Goal: Task Accomplishment & Management: Use online tool/utility

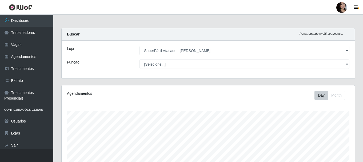
select select "399"
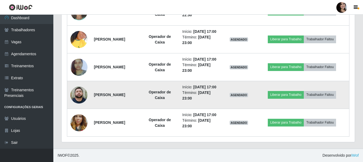
scroll to position [511, 0]
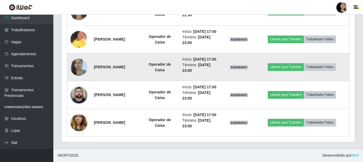
click at [78, 79] on img at bounding box center [78, 66] width 17 height 23
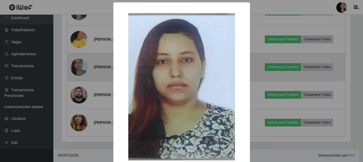
scroll to position [111, 290]
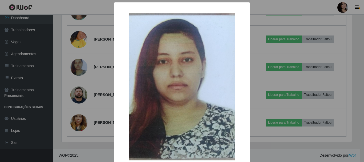
click at [87, 102] on div "× OK Cancel" at bounding box center [182, 81] width 364 height 162
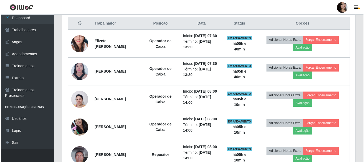
scroll to position [213, 0]
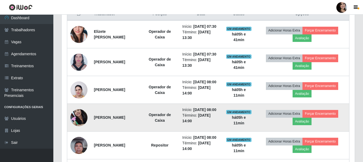
click at [77, 129] on img at bounding box center [78, 117] width 17 height 23
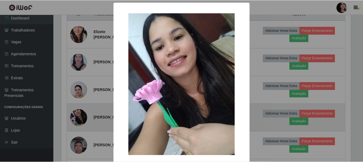
scroll to position [111, 290]
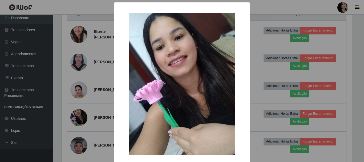
click at [95, 131] on div "× OK Cancel" at bounding box center [182, 81] width 364 height 162
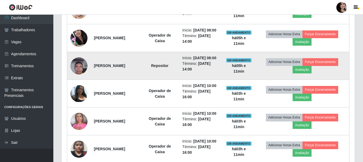
scroll to position [293, 0]
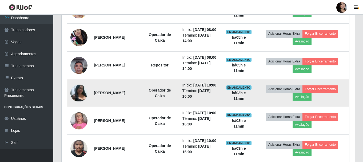
click at [81, 101] on img at bounding box center [78, 93] width 17 height 17
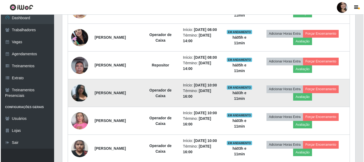
scroll to position [111, 290]
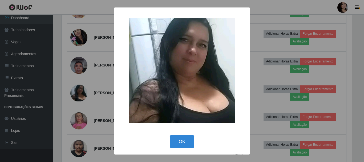
click at [101, 99] on div "× OK Cancel" at bounding box center [182, 81] width 364 height 162
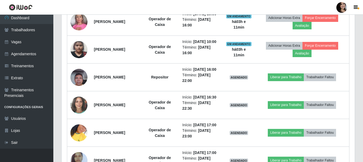
scroll to position [347, 0]
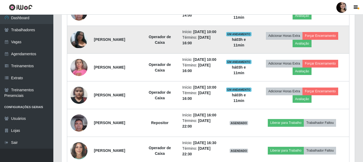
click at [80, 48] on img at bounding box center [78, 39] width 17 height 17
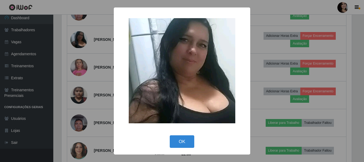
click at [69, 78] on div "× OK Cancel" at bounding box center [182, 81] width 364 height 162
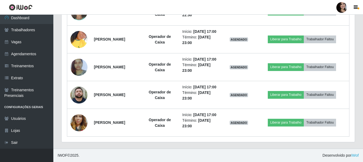
scroll to position [507, 0]
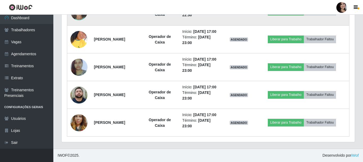
click at [77, 22] on img at bounding box center [78, 12] width 17 height 20
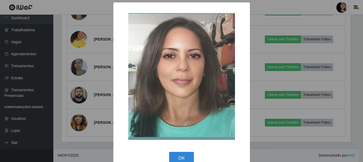
scroll to position [111, 290]
click at [93, 59] on div "× OK Cancel" at bounding box center [182, 81] width 364 height 162
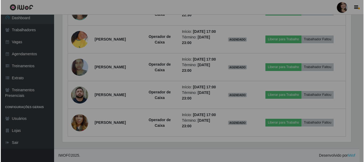
scroll to position [111, 293]
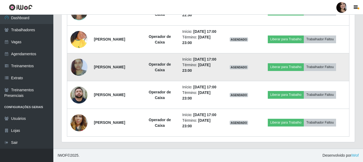
click at [83, 79] on img at bounding box center [78, 66] width 17 height 23
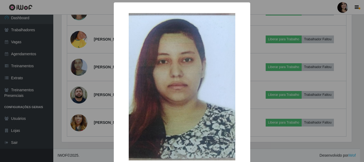
click at [97, 103] on div "× OK Cancel" at bounding box center [182, 81] width 364 height 162
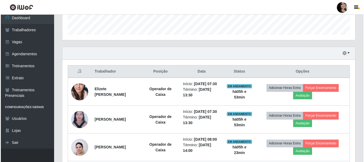
scroll to position [187, 0]
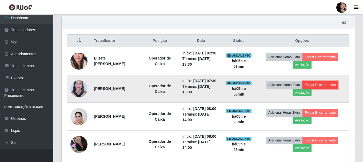
click at [318, 89] on button "Forçar Encerramento" at bounding box center [320, 84] width 36 height 7
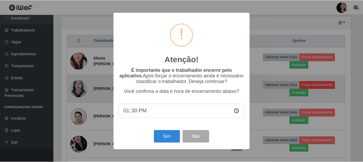
scroll to position [111, 290]
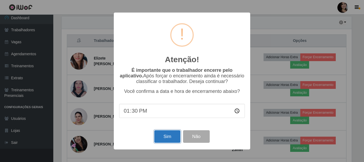
click at [161, 140] on button "Sim" at bounding box center [167, 136] width 26 height 13
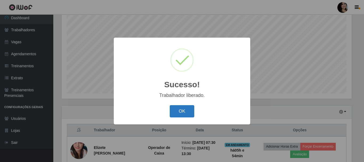
click at [178, 110] on button "OK" at bounding box center [182, 111] width 25 height 13
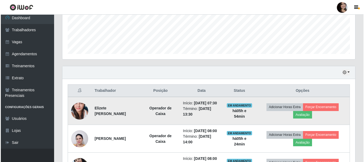
scroll to position [151, 0]
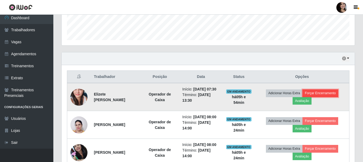
click at [321, 96] on button "Forçar Encerramento" at bounding box center [320, 92] width 36 height 7
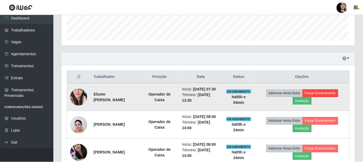
scroll to position [111, 290]
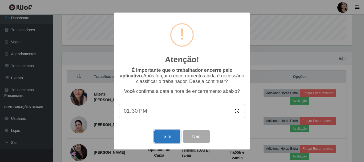
click at [171, 137] on button "Sim" at bounding box center [167, 136] width 26 height 13
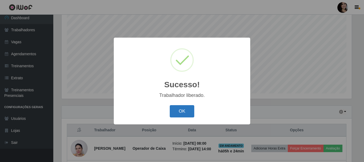
click at [180, 111] on button "OK" at bounding box center [182, 111] width 25 height 13
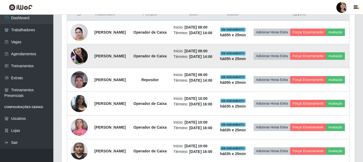
scroll to position [187, 0]
